Goal: Information Seeking & Learning: Learn about a topic

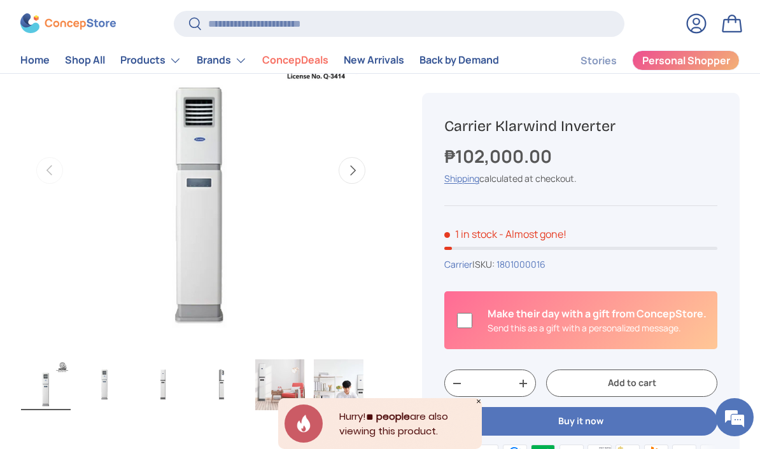
scroll to position [167, 0]
click at [353, 171] on button "Next" at bounding box center [352, 171] width 27 height 27
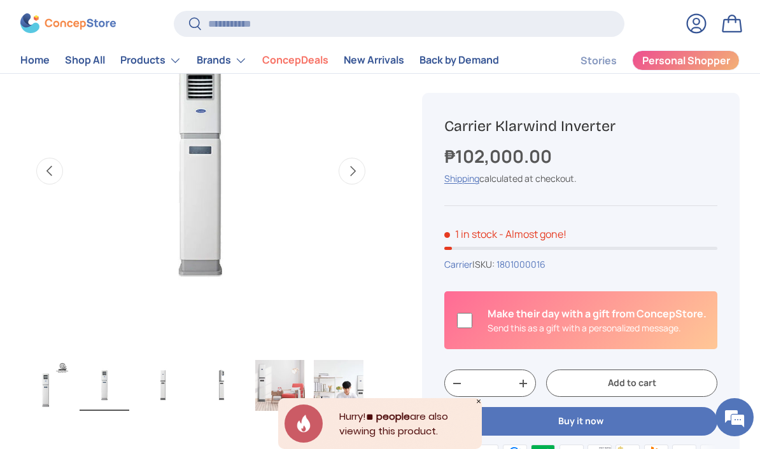
click at [354, 174] on button "Next" at bounding box center [352, 171] width 27 height 27
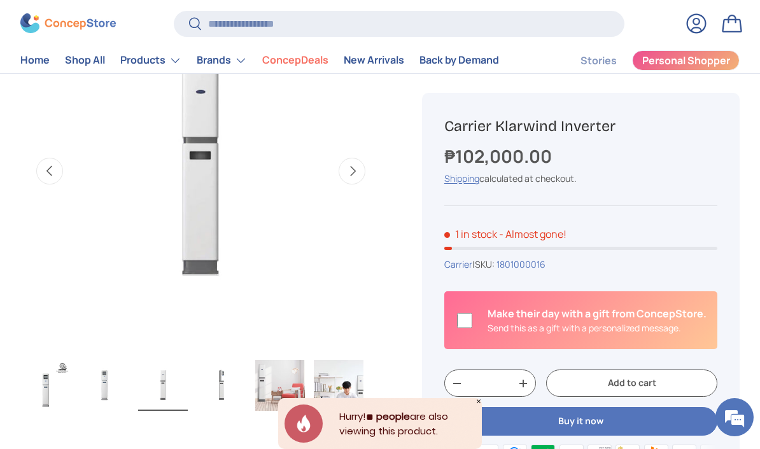
click at [355, 169] on button "Next" at bounding box center [352, 171] width 27 height 27
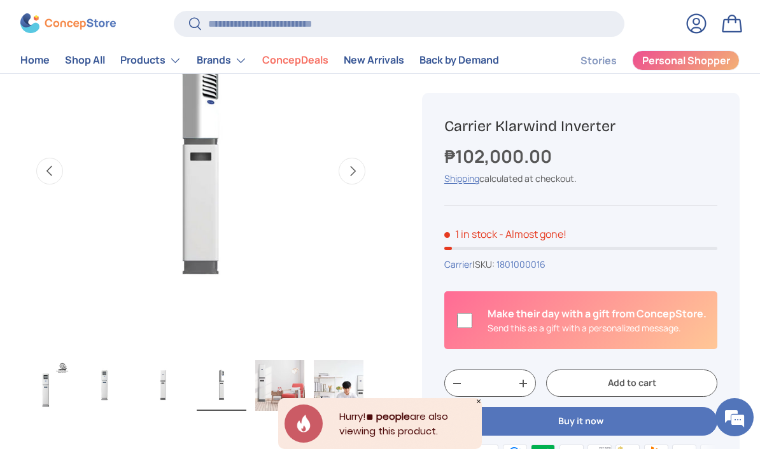
click at [354, 172] on button "Next" at bounding box center [352, 171] width 27 height 27
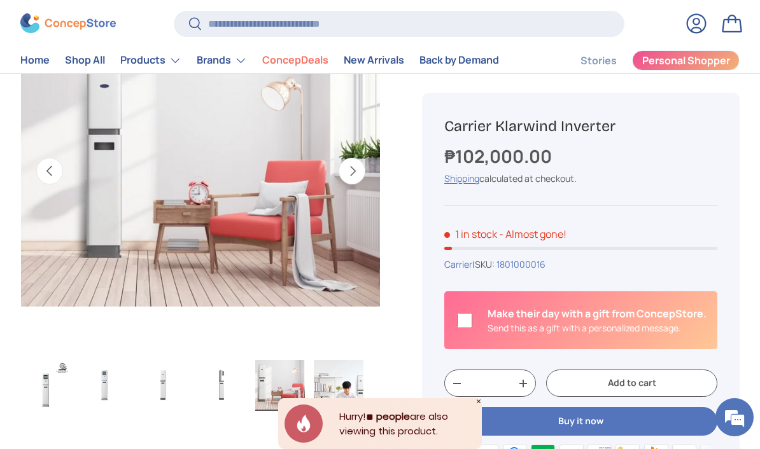
click at [349, 170] on button "Next" at bounding box center [352, 171] width 27 height 27
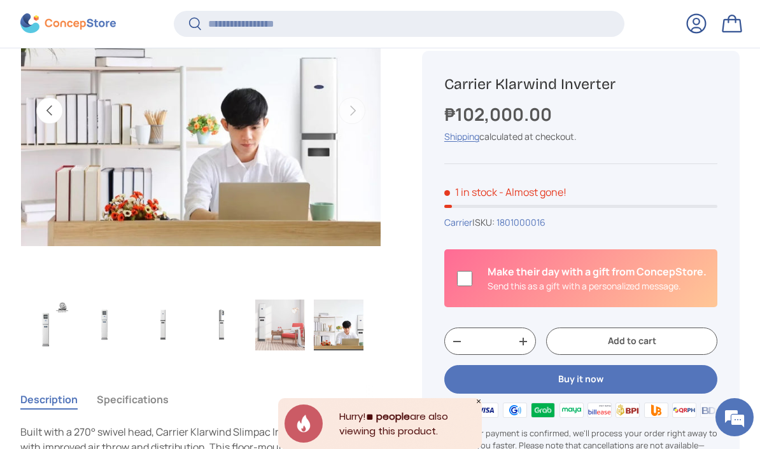
scroll to position [226, 0]
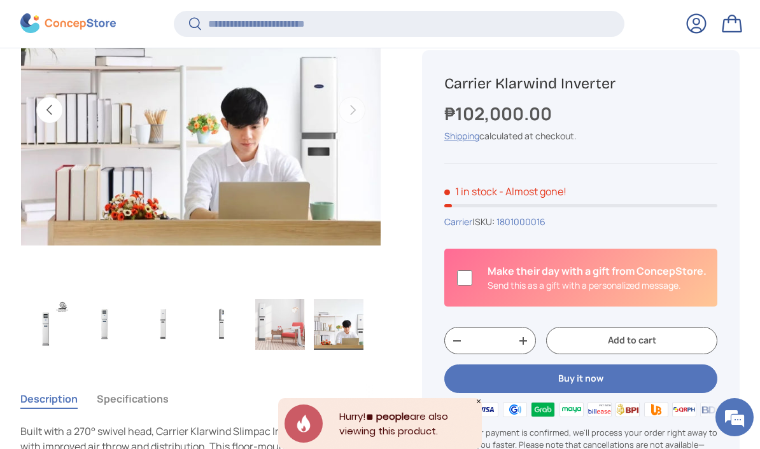
click at [262, 330] on img "Gallery Viewer" at bounding box center [280, 324] width 50 height 51
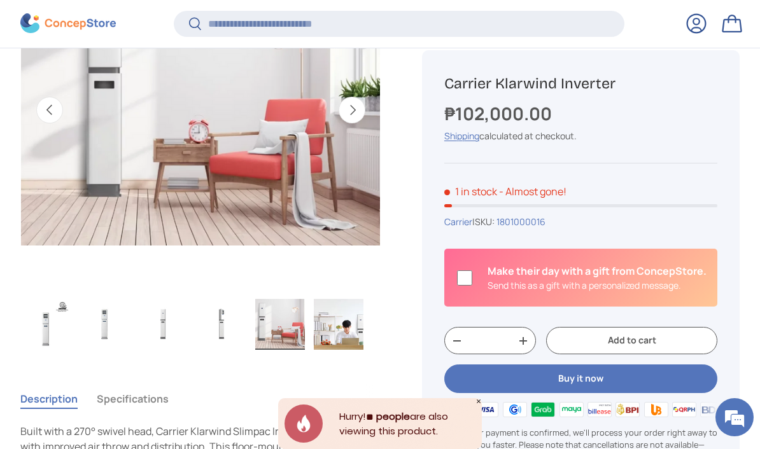
click at [327, 316] on img "Gallery Viewer" at bounding box center [339, 324] width 50 height 51
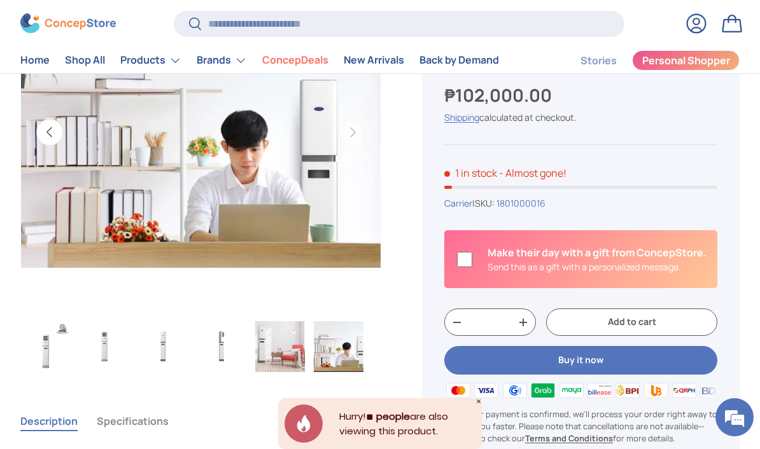
scroll to position [205, 0]
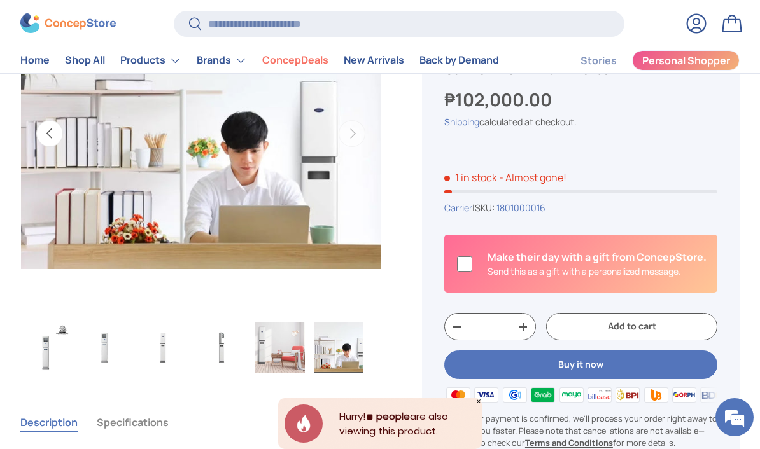
click at [217, 332] on img "Gallery Viewer" at bounding box center [222, 348] width 50 height 51
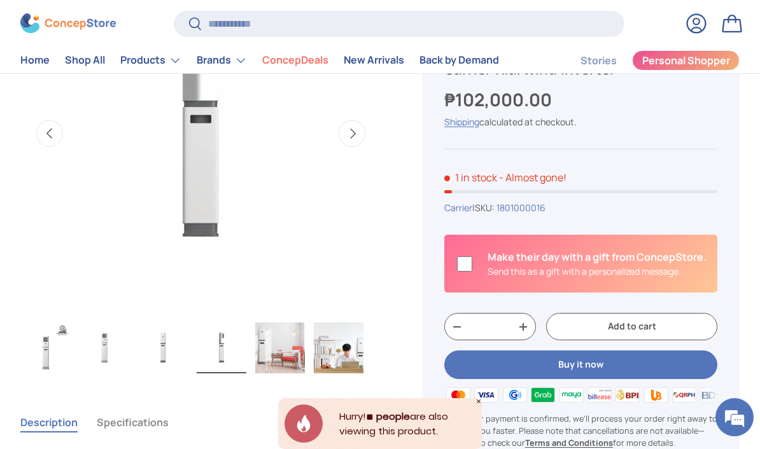
click at [164, 347] on img "Gallery Viewer" at bounding box center [163, 348] width 50 height 51
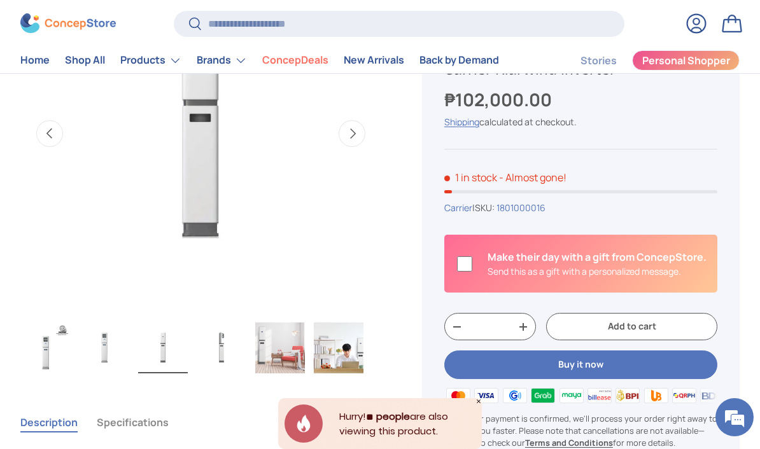
click at [271, 348] on img "Gallery Viewer" at bounding box center [280, 348] width 50 height 51
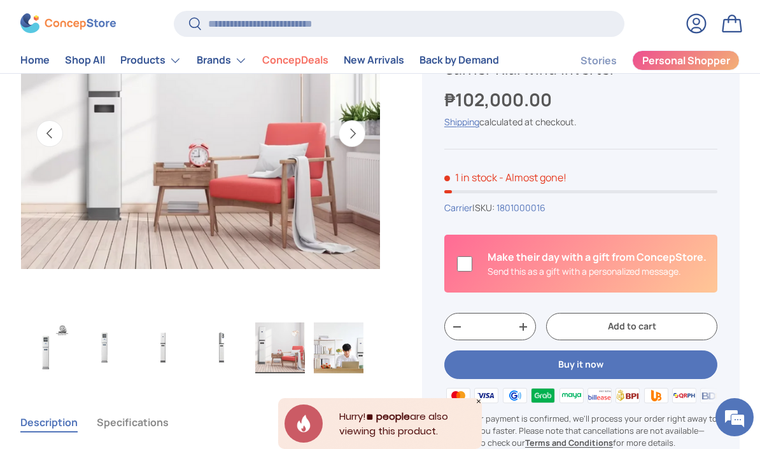
click at [321, 360] on img "Gallery Viewer" at bounding box center [339, 348] width 50 height 51
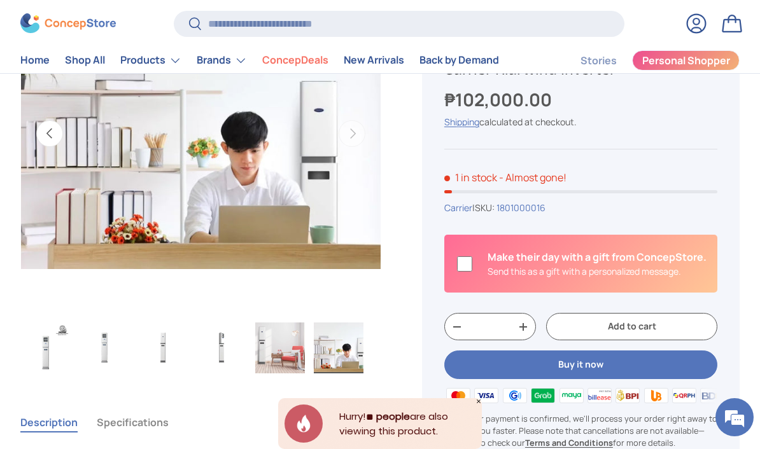
click at [276, 349] on img "Gallery Viewer" at bounding box center [280, 348] width 50 height 51
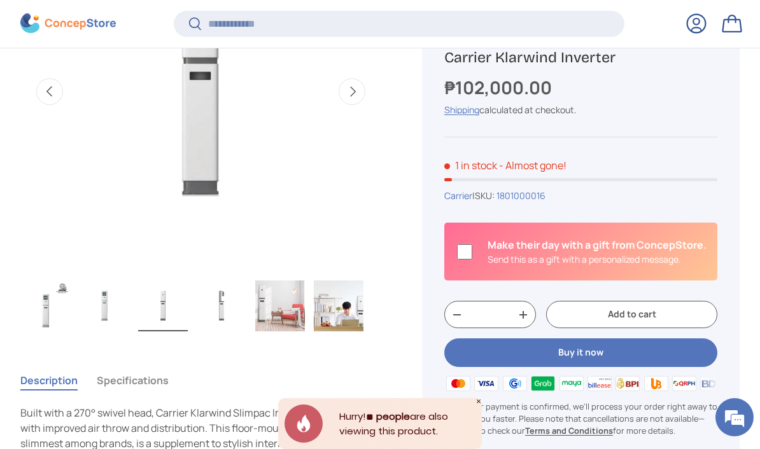
scroll to position [246, 0]
click at [47, 303] on img "Gallery Viewer" at bounding box center [46, 304] width 50 height 51
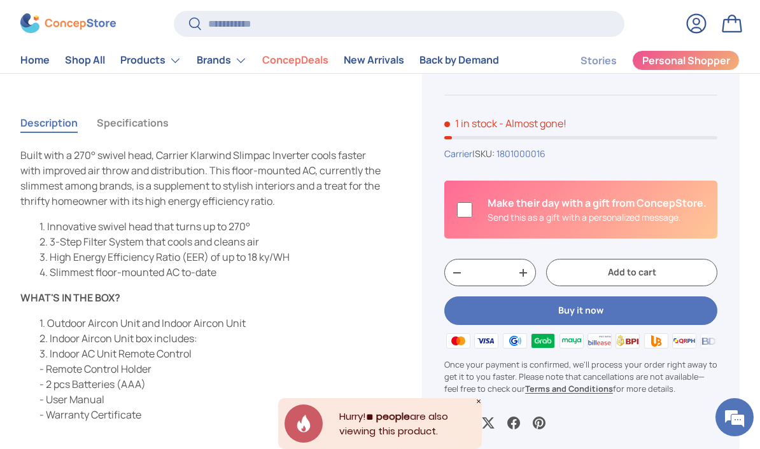
scroll to position [486, 0]
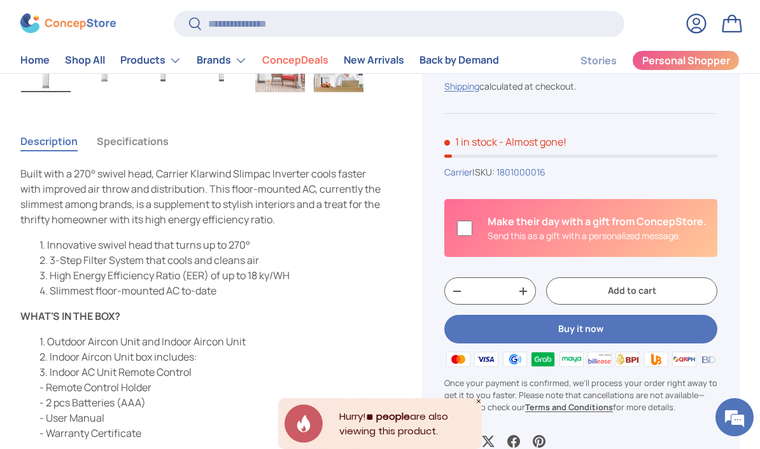
click at [115, 145] on button "Specifications" at bounding box center [133, 141] width 72 height 29
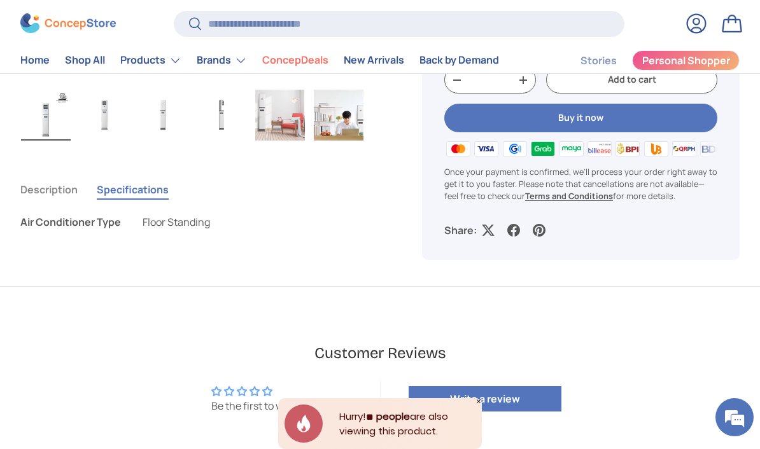
scroll to position [418, 0]
